Goal: Task Accomplishment & Management: Manage account settings

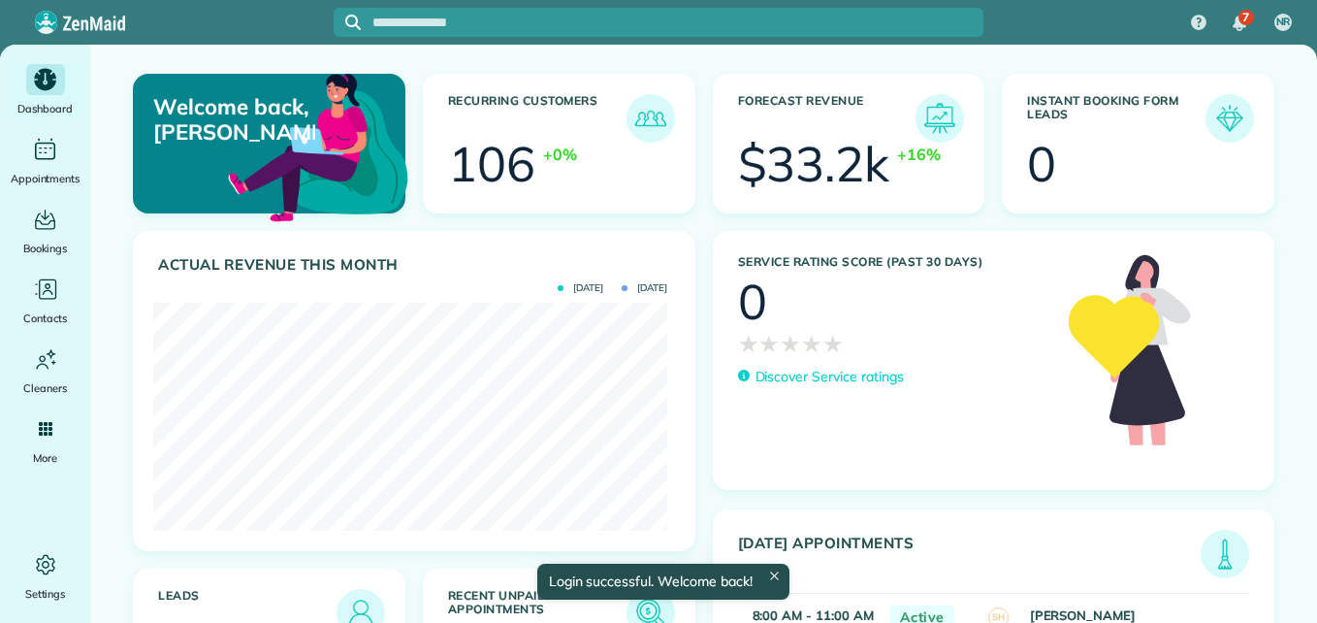
scroll to position [228, 514]
click at [647, 604] on img at bounding box center [650, 613] width 45 height 45
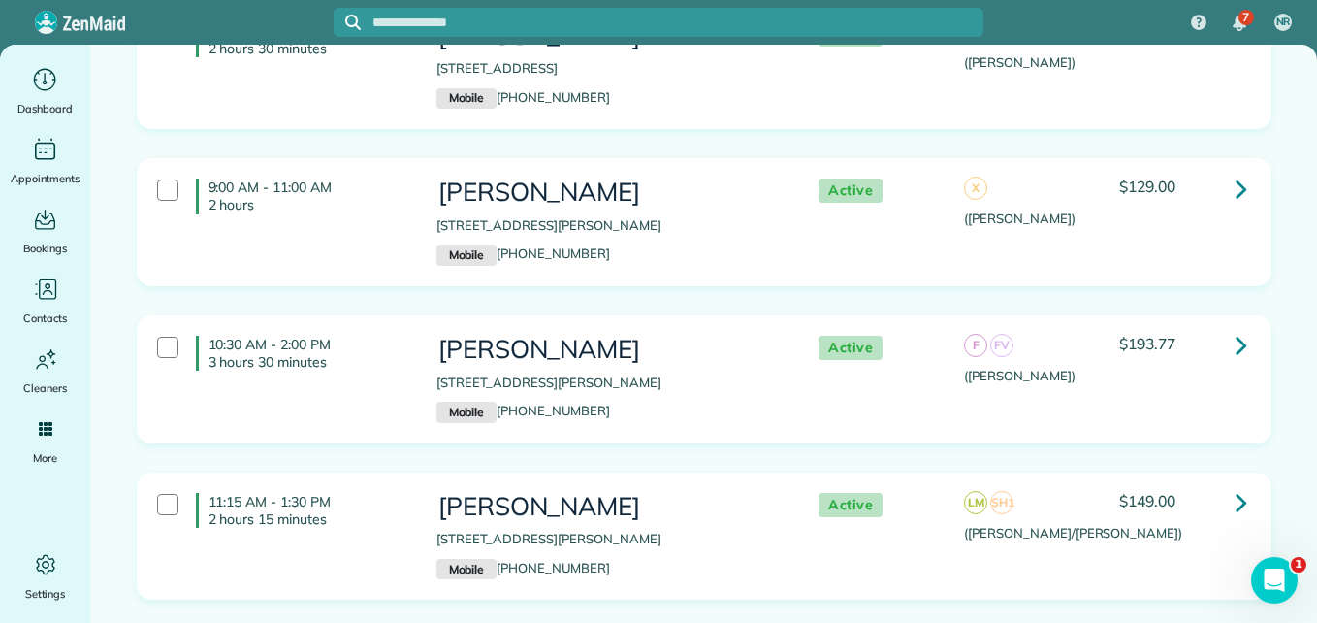
scroll to position [8354, 0]
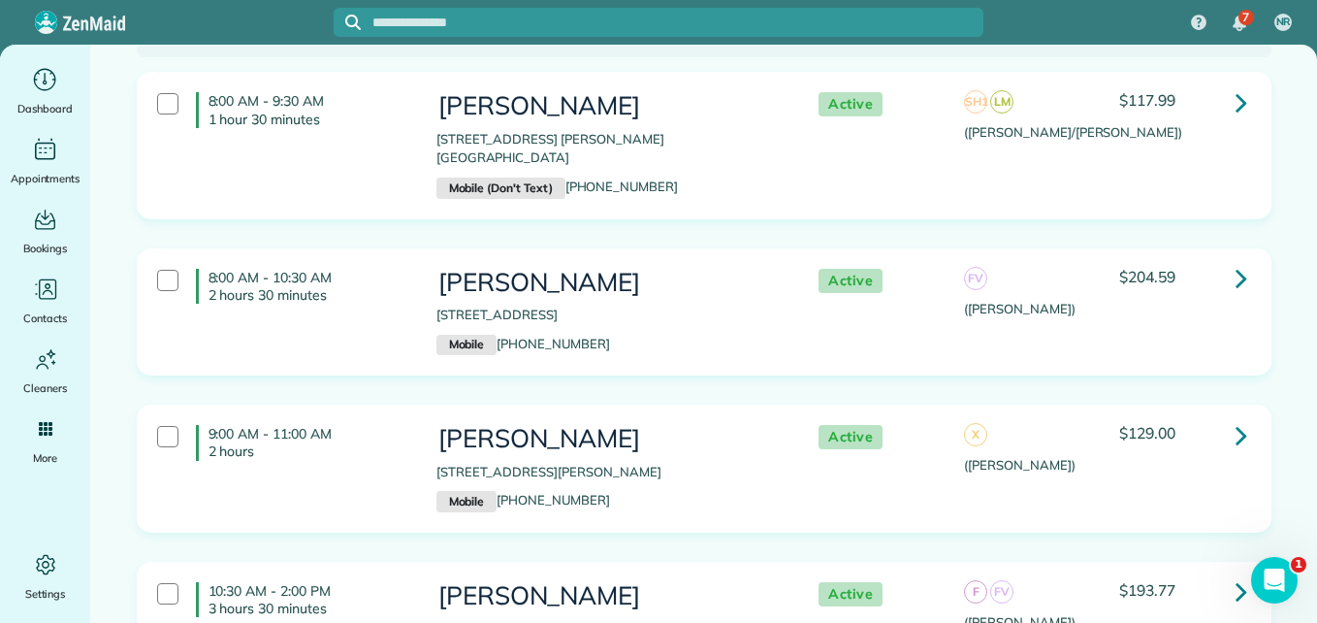
click at [1236, 261] on icon at bounding box center [1242, 278] width 12 height 34
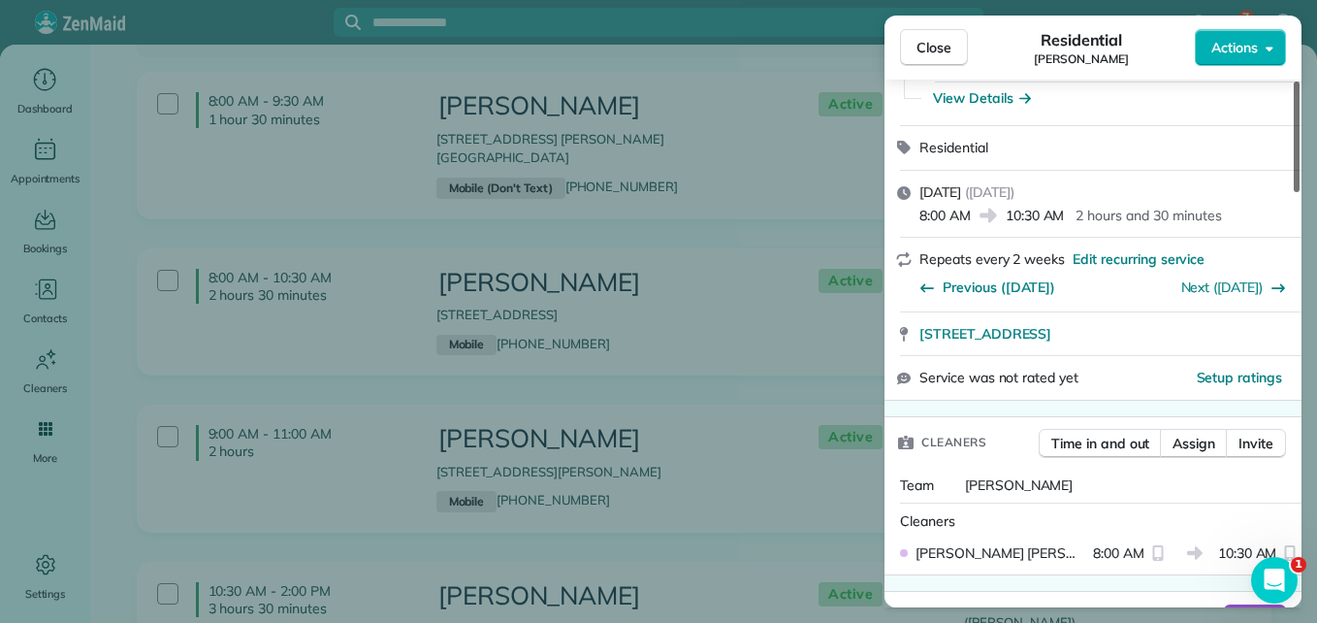
scroll to position [194, 0]
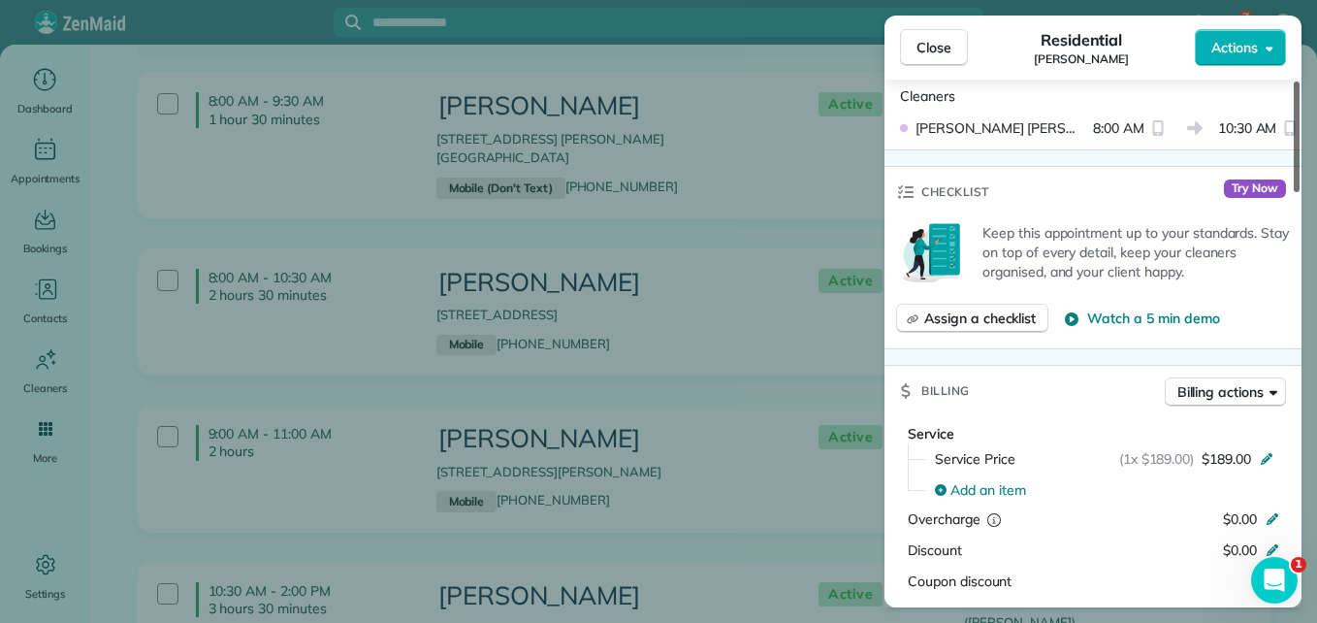
drag, startPoint x: 1293, startPoint y: 152, endPoint x: 1298, endPoint y: 290, distance: 137.8
click at [1298, 192] on div at bounding box center [1297, 136] width 6 height 111
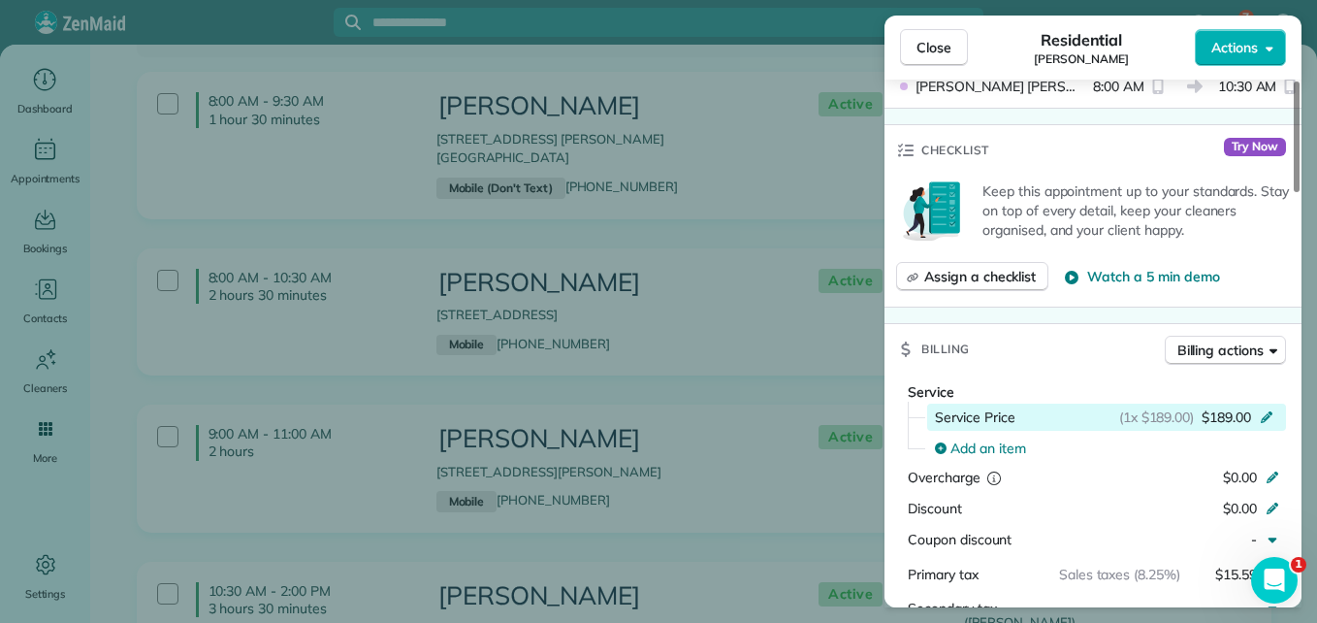
click at [1264, 423] on div "(1x $189.00) $189.00" at bounding box center [1199, 416] width 161 height 19
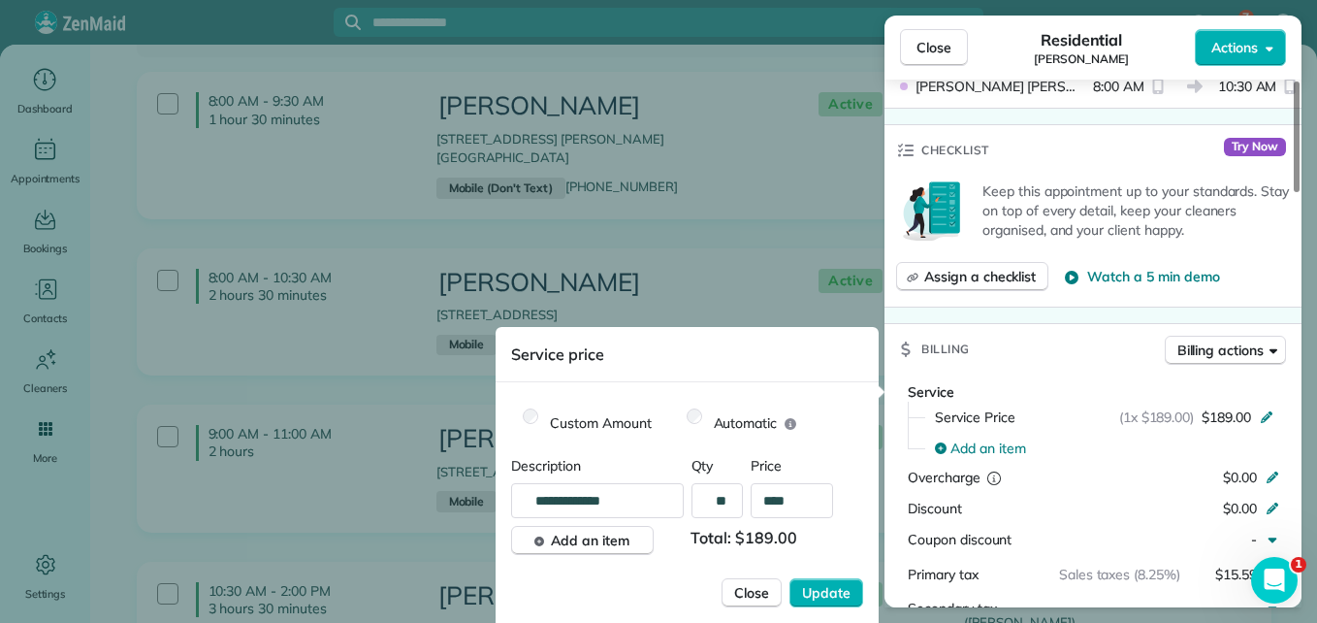
click at [803, 537] on span "Total: $189.00" at bounding box center [746, 540] width 112 height 29
click at [819, 497] on input "****" at bounding box center [792, 500] width 82 height 35
type input "****"
click at [843, 598] on span "Update" at bounding box center [826, 592] width 48 height 19
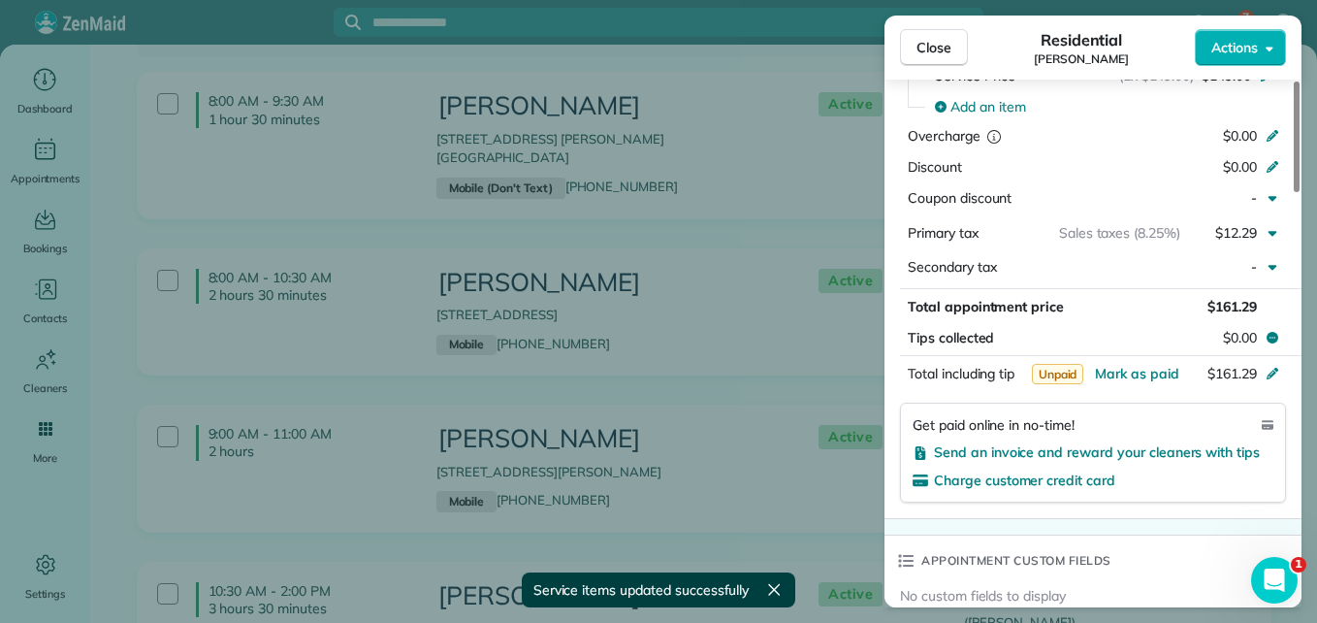
scroll to position [993, 0]
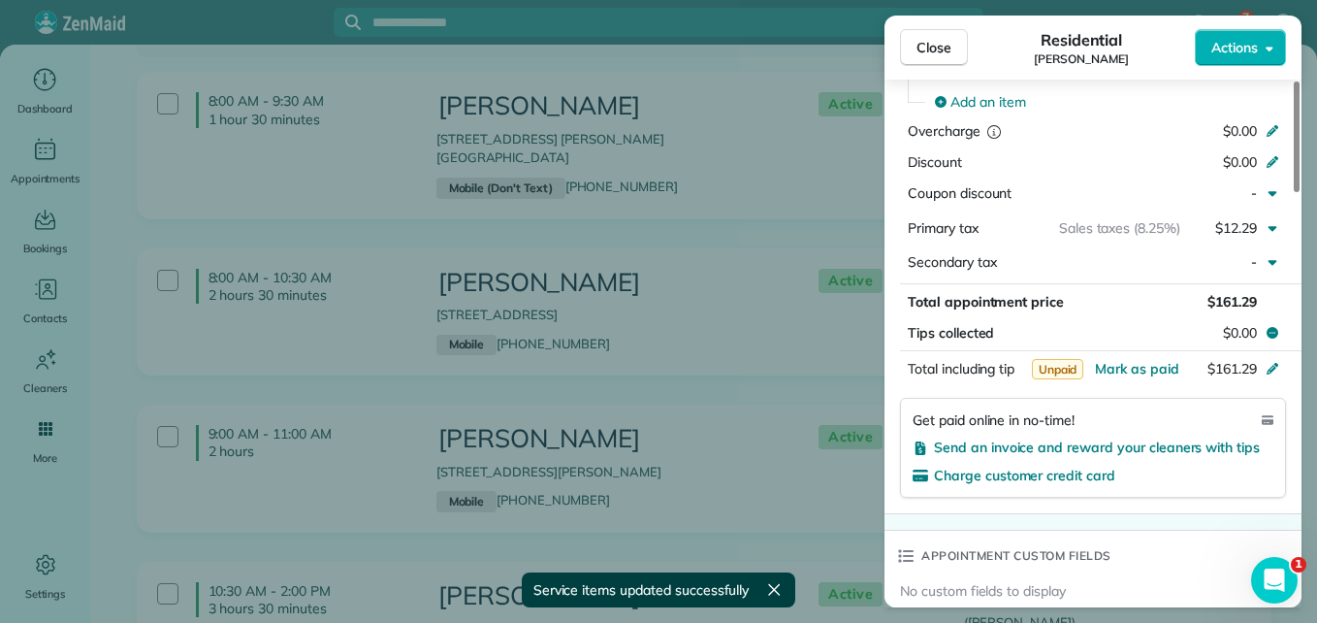
drag, startPoint x: 1297, startPoint y: 288, endPoint x: 1287, endPoint y: 361, distance: 73.4
click at [1294, 192] on div at bounding box center [1297, 136] width 6 height 111
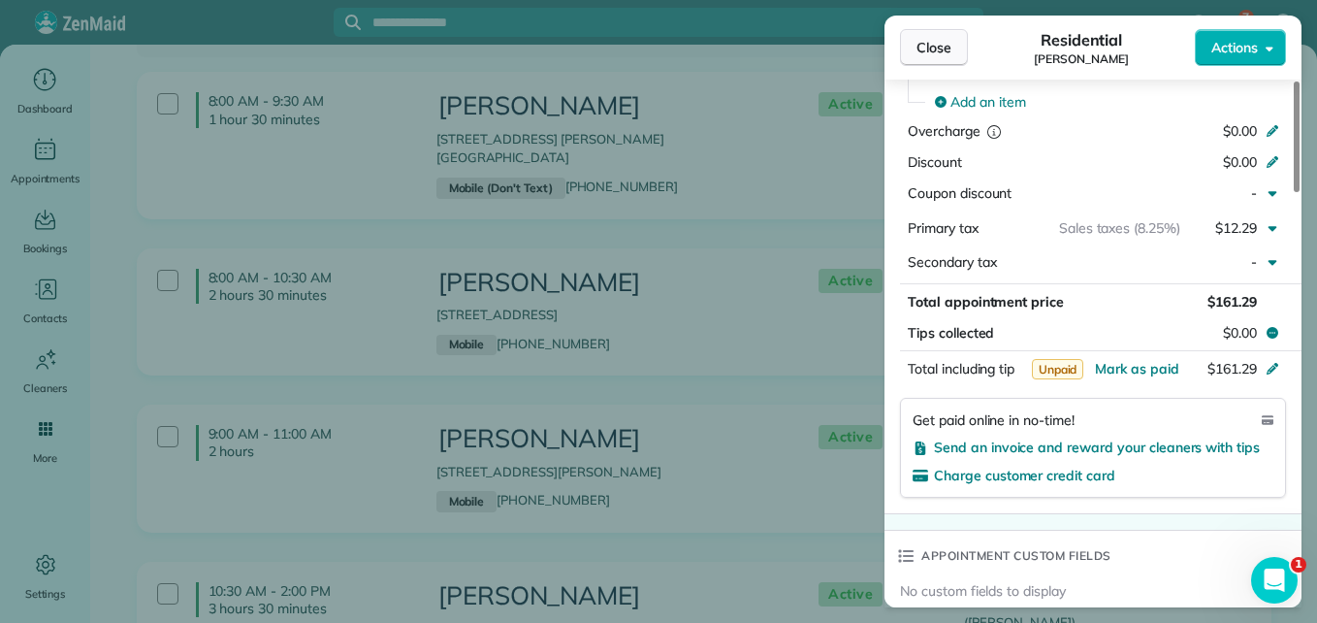
click at [932, 37] on button "Close" at bounding box center [934, 47] width 68 height 37
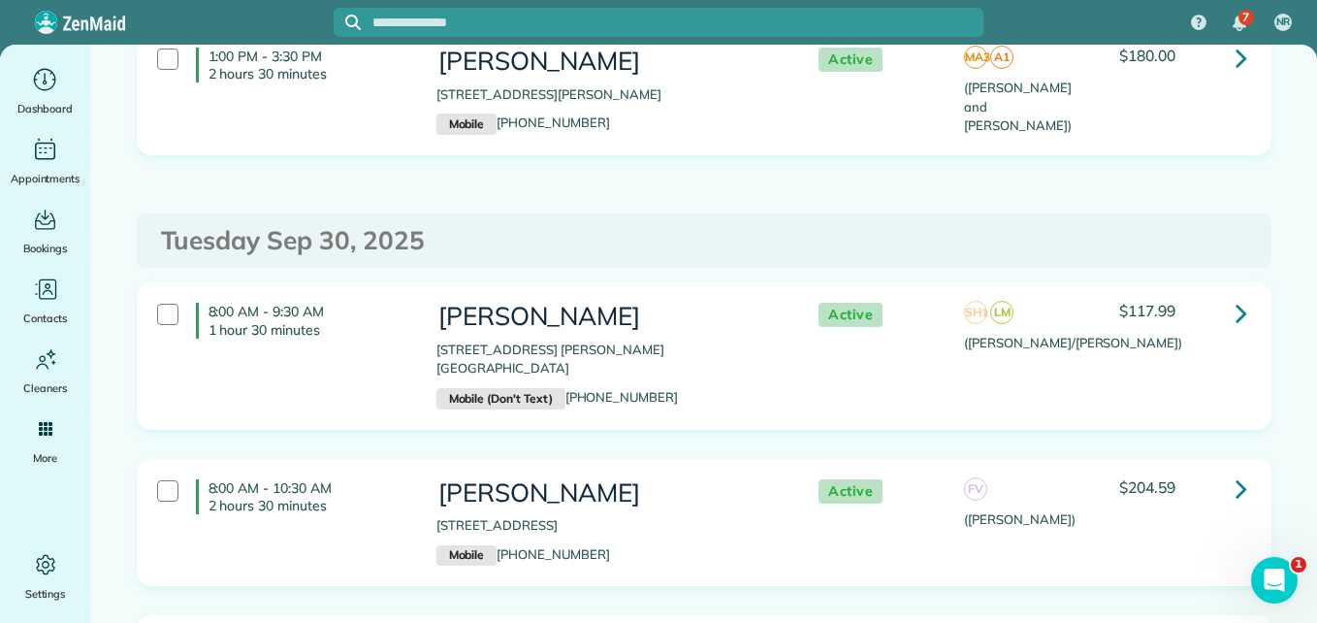
scroll to position [8055, 0]
